Goal: Contribute content: Contribute content

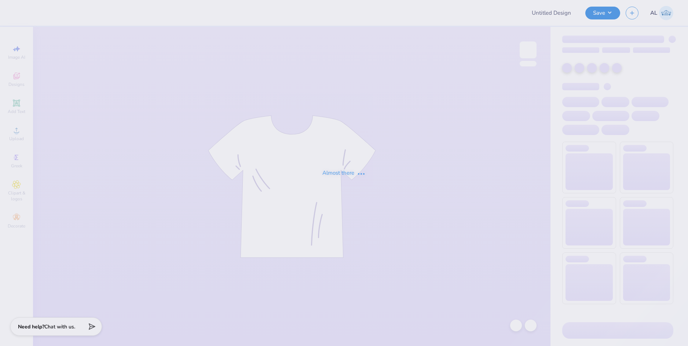
type input "[PERSON_NAME] : [GEOGRAPHIC_DATA]"
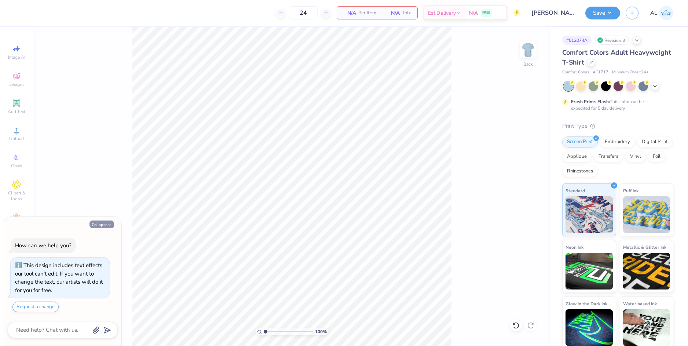
click at [104, 225] on button "Collapse" at bounding box center [102, 224] width 25 height 8
type textarea "x"
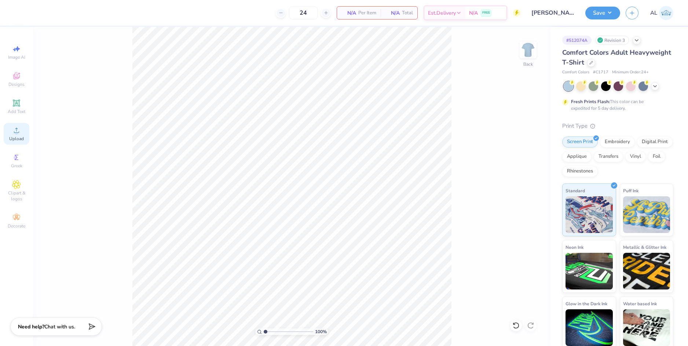
click at [20, 135] on div "Upload" at bounding box center [17, 134] width 26 height 22
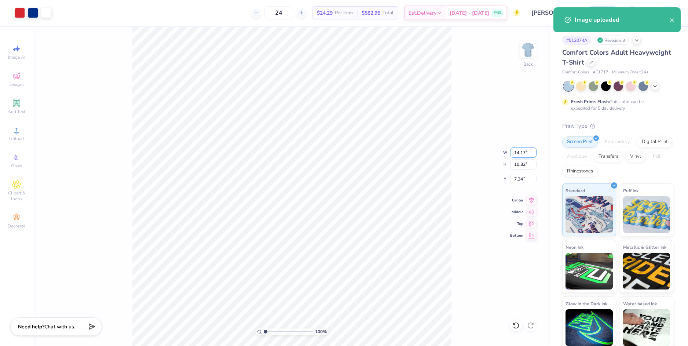
click at [519, 153] on input "14.17" at bounding box center [523, 152] width 26 height 10
click at [518, 182] on input "7.34" at bounding box center [523, 179] width 26 height 10
type input "10.00"
type input "7.28"
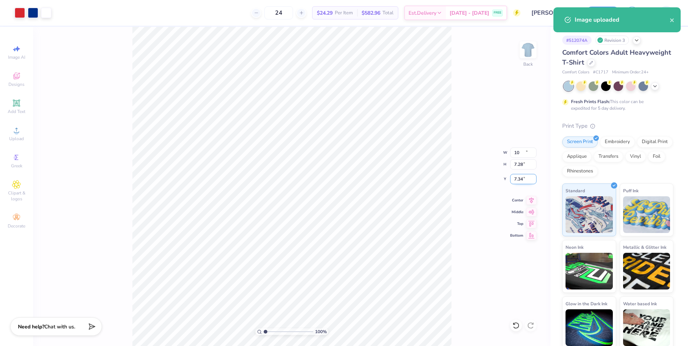
type input "8.86"
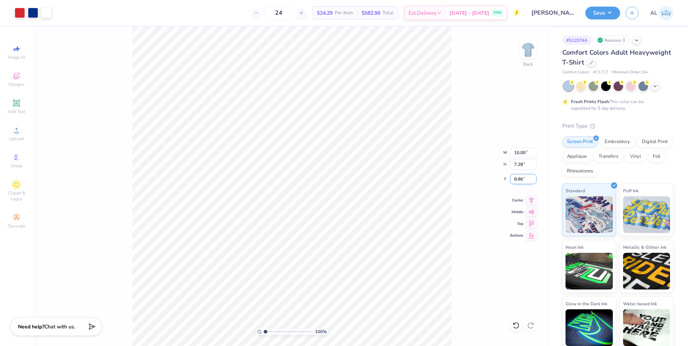
click at [519, 177] on input "8.86" at bounding box center [523, 179] width 26 height 10
click at [522, 163] on input "7.28" at bounding box center [523, 164] width 26 height 10
type input "3.00"
click at [603, 15] on button "Save" at bounding box center [602, 12] width 35 height 13
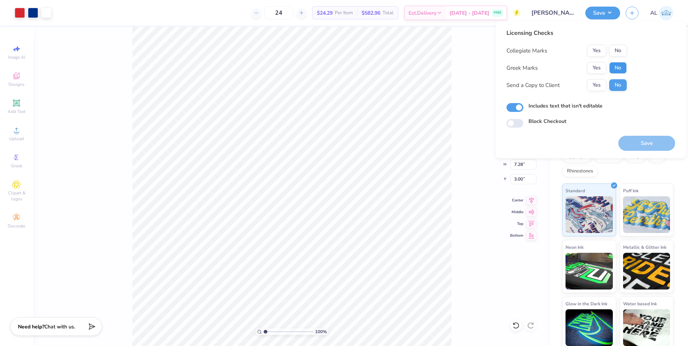
click at [614, 68] on button "No" at bounding box center [618, 68] width 18 height 12
click at [619, 51] on button "No" at bounding box center [618, 51] width 18 height 12
click at [603, 84] on button "Yes" at bounding box center [596, 85] width 19 height 12
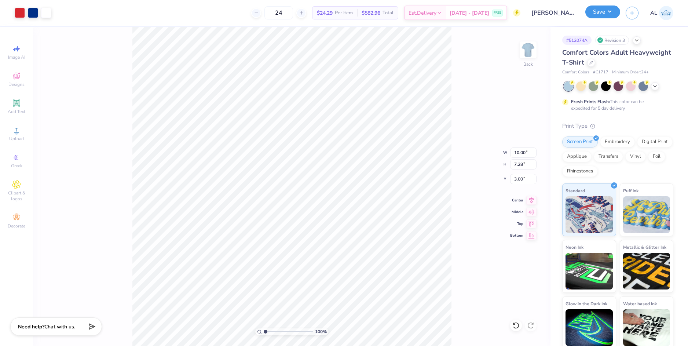
click at [603, 13] on button "Save" at bounding box center [602, 12] width 35 height 13
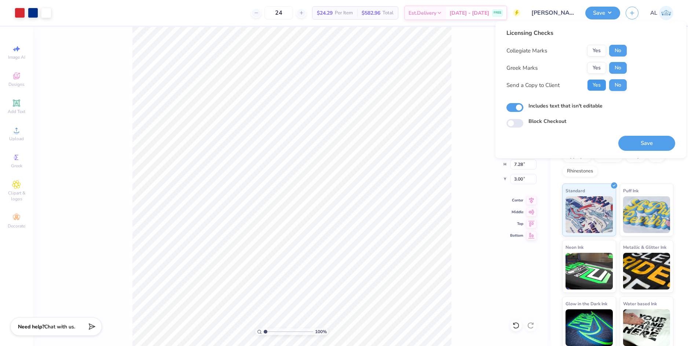
click at [601, 91] on button "Yes" at bounding box center [596, 85] width 19 height 12
click at [640, 138] on button "Save" at bounding box center [646, 143] width 57 height 15
